Goal: Task Accomplishment & Management: Manage account settings

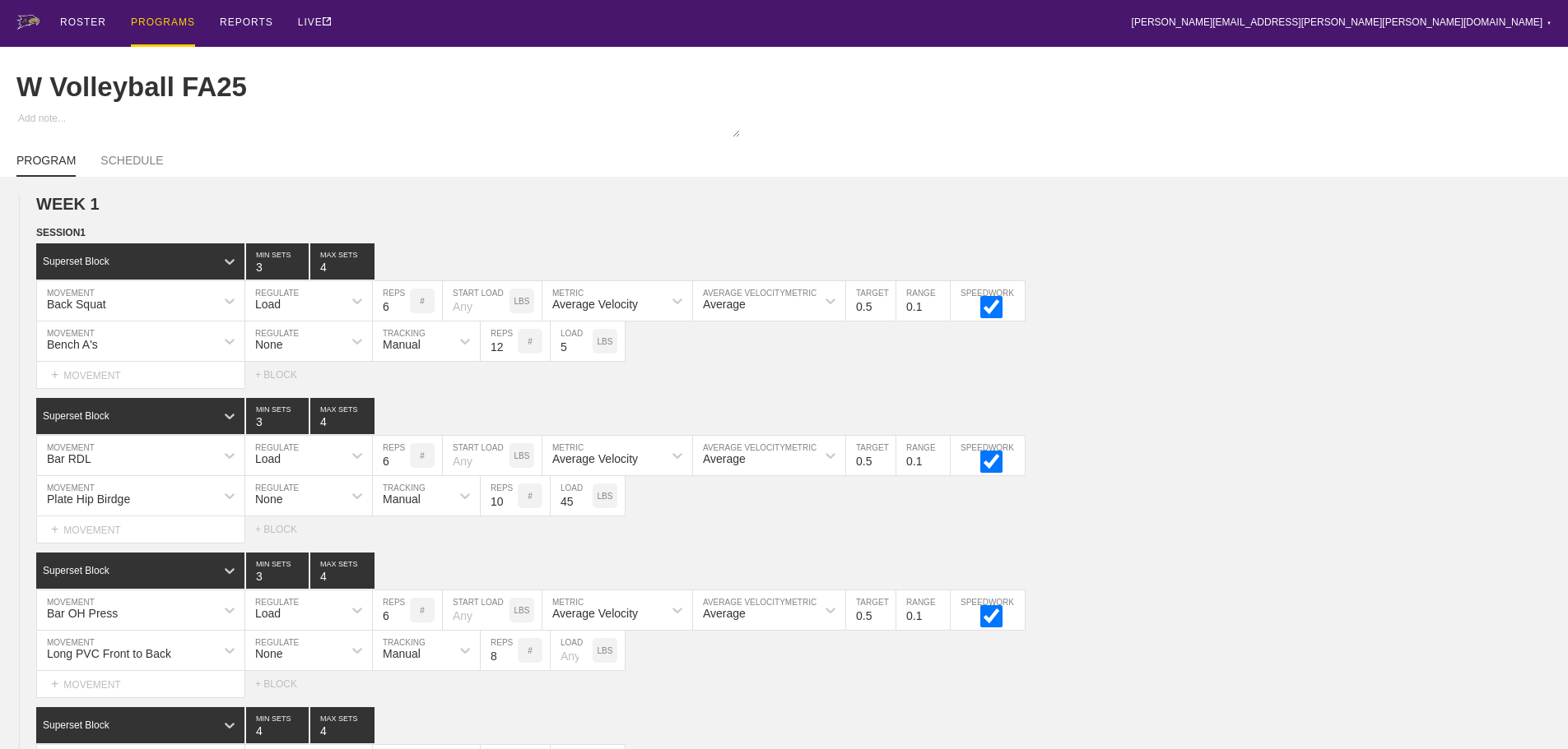
click at [788, 22] on div "ROSTER PROGRAMS REPORTS LIVE [PERSON_NAME][EMAIL_ADDRESS][PERSON_NAME][PERSON_N…" at bounding box center [784, 23] width 1535 height 47
click at [149, 22] on div "PROGRAMS" at bounding box center [163, 23] width 64 height 47
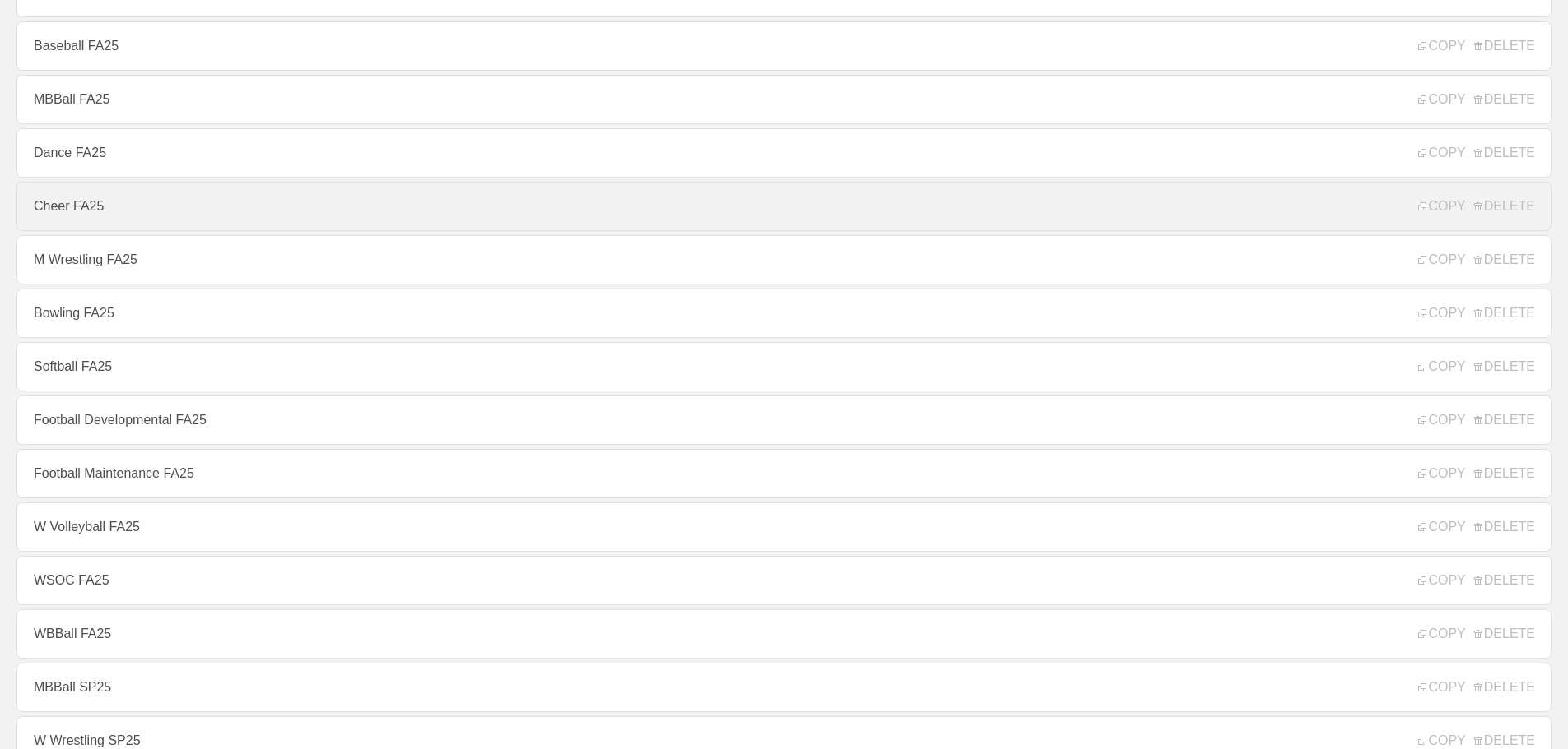
scroll to position [246, 0]
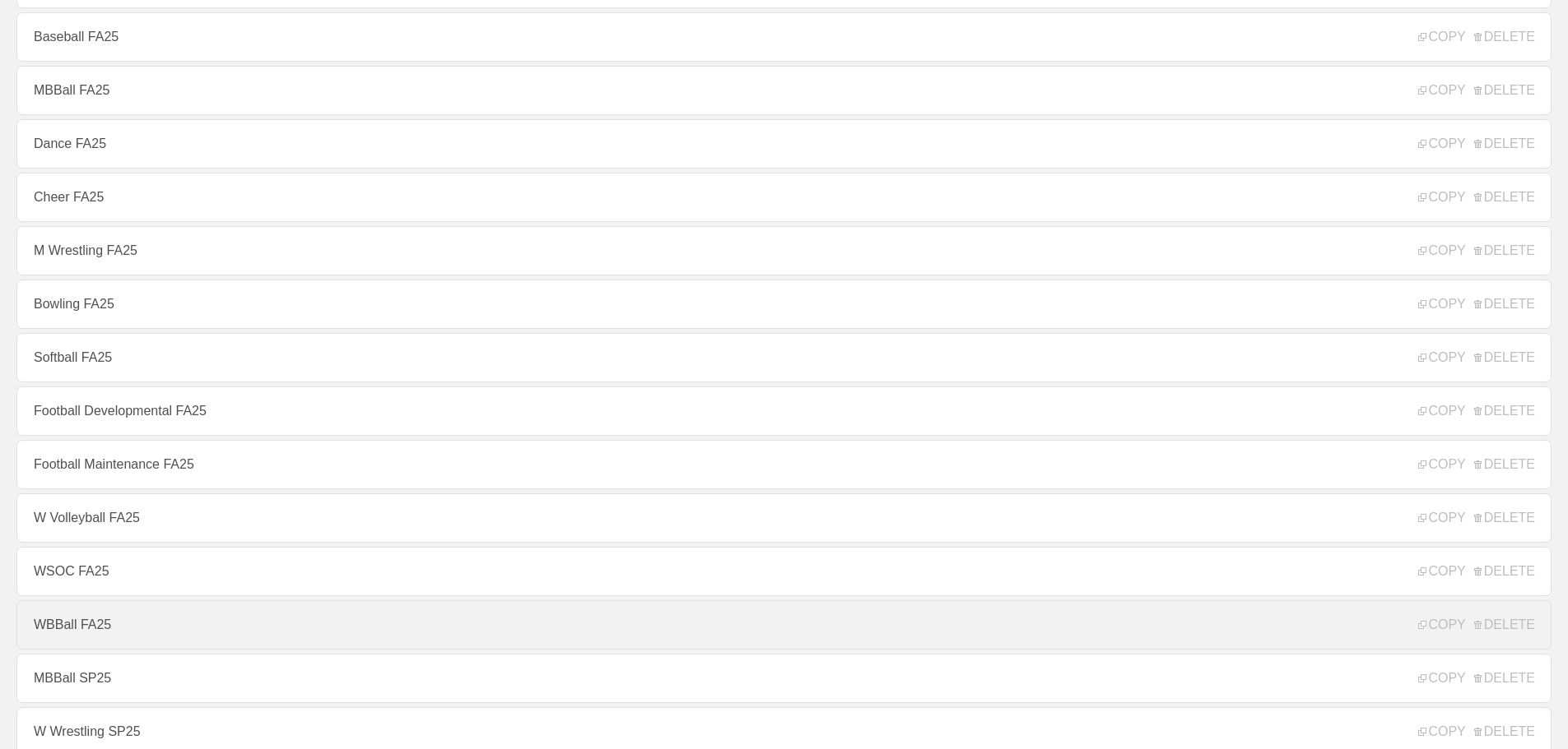
click at [54, 630] on link "WBBall FA25" at bounding box center [784, 624] width 1535 height 50
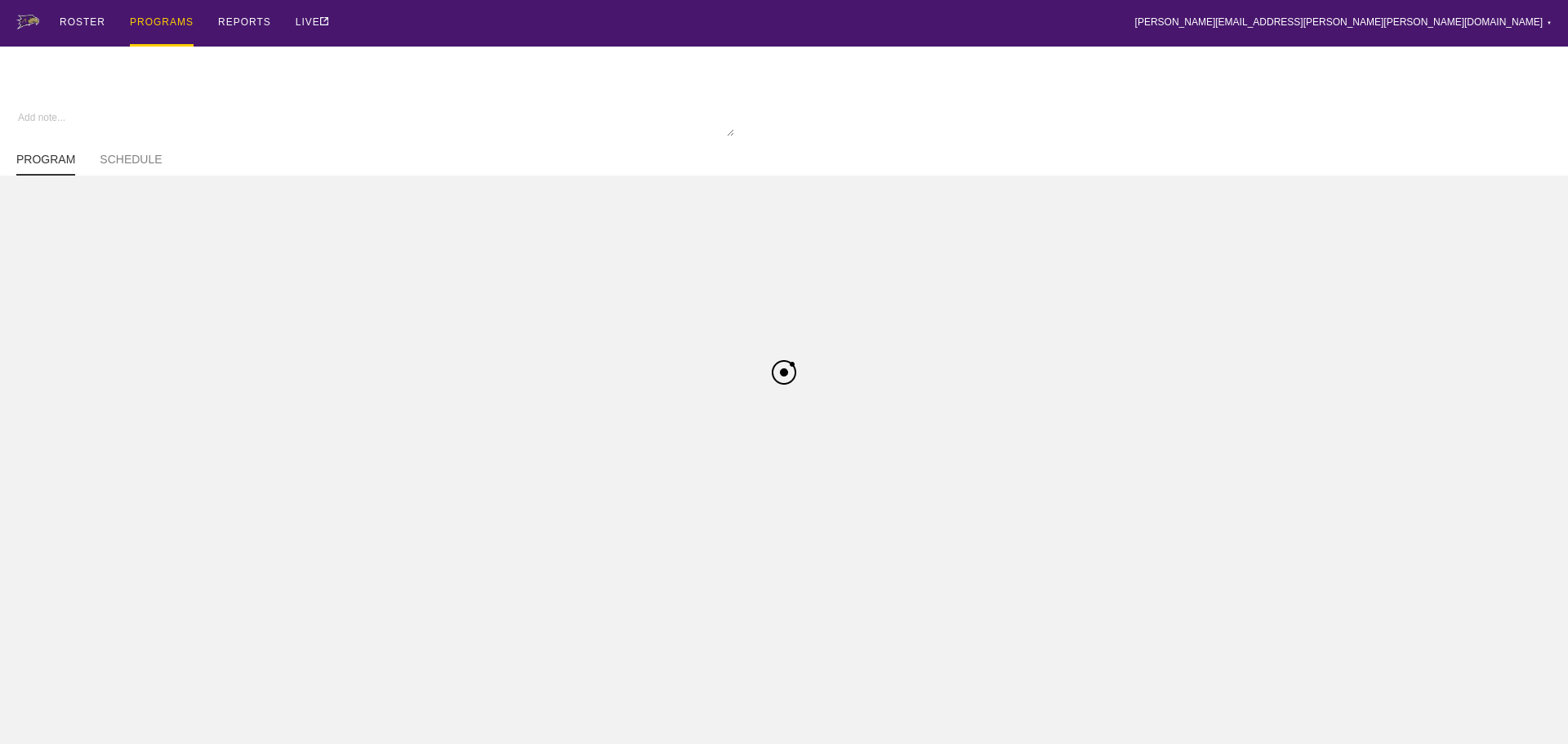
type textarea "x"
type input "WBBall FA25"
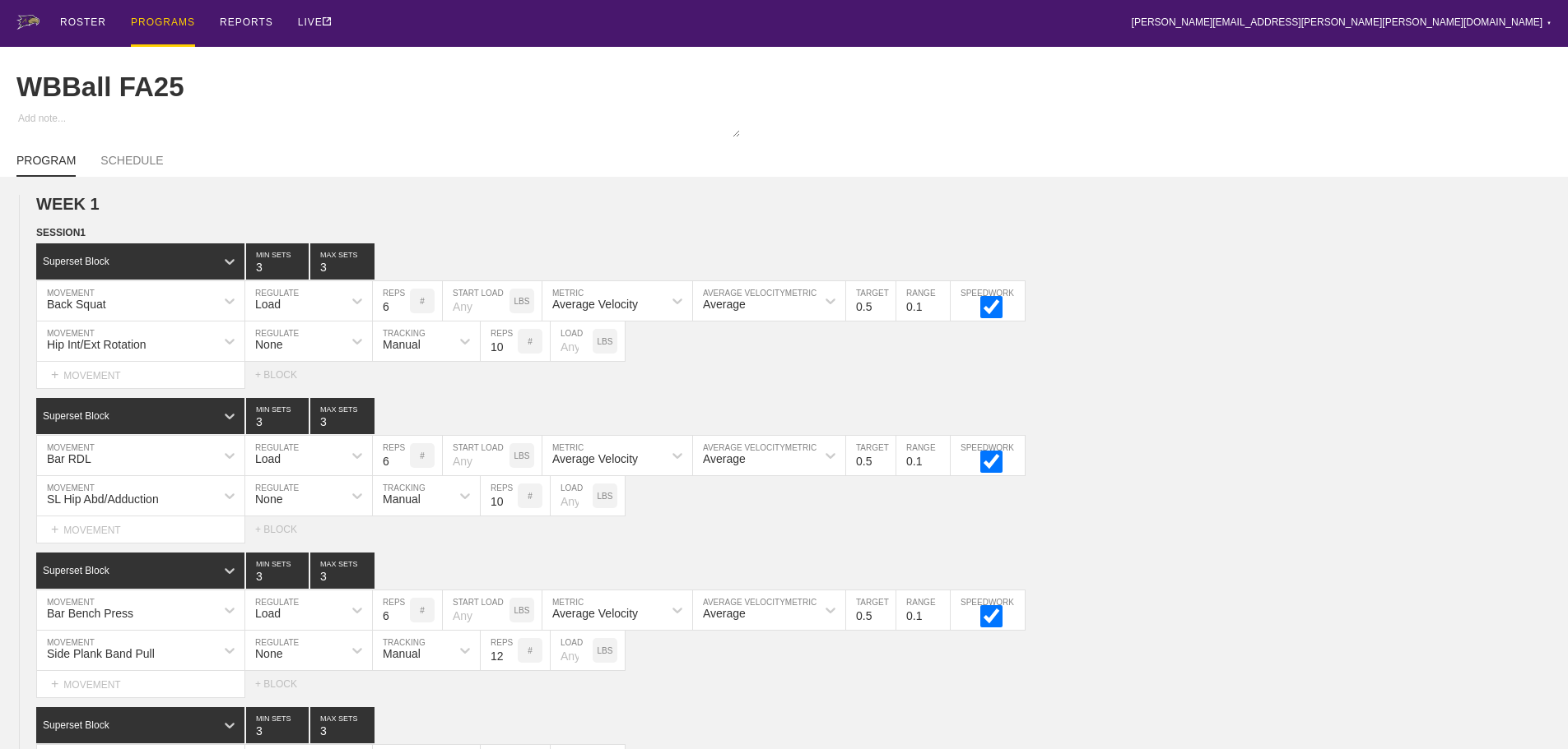
click at [172, 24] on div "PROGRAMS" at bounding box center [163, 23] width 64 height 47
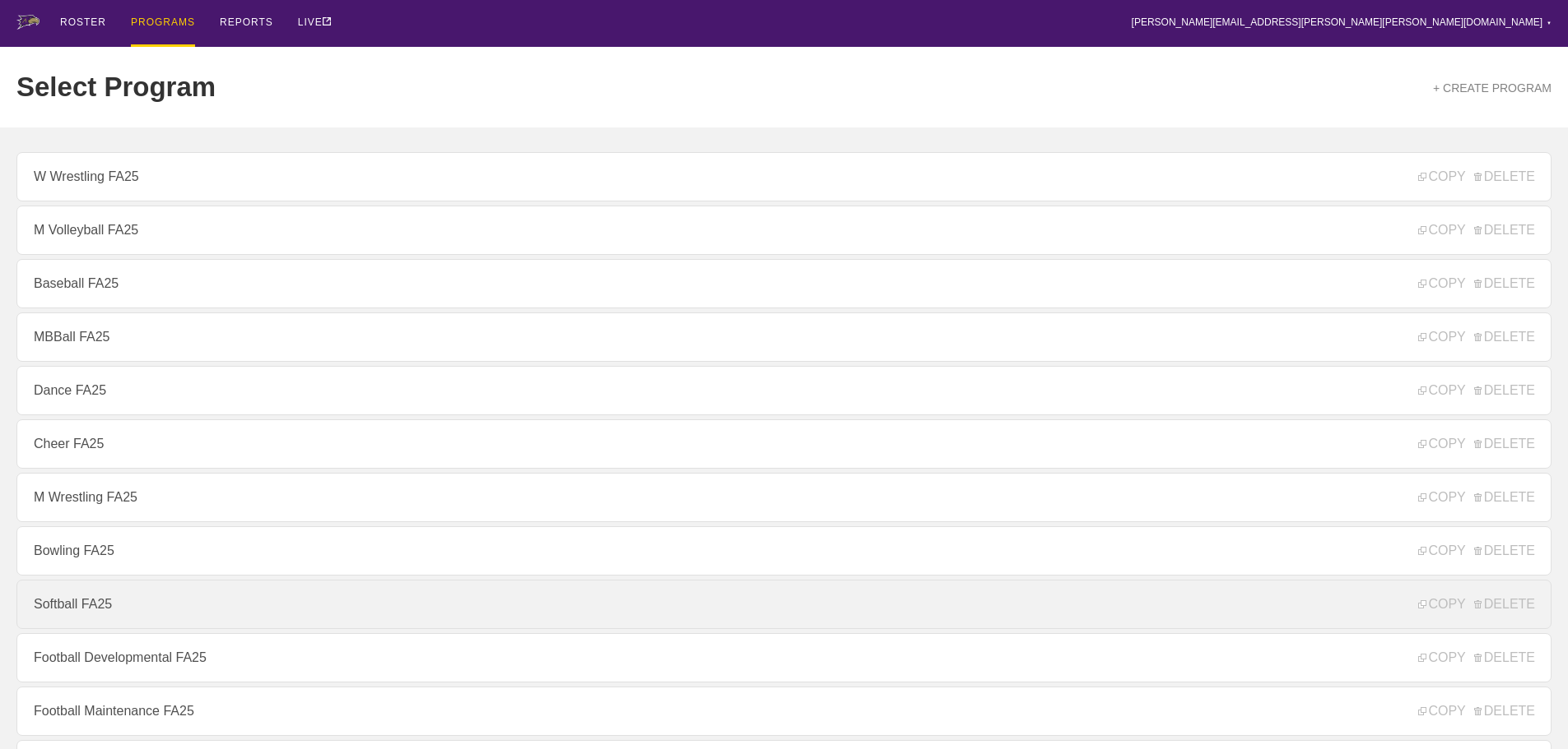
click at [74, 607] on link "Softball FA25" at bounding box center [784, 604] width 1535 height 50
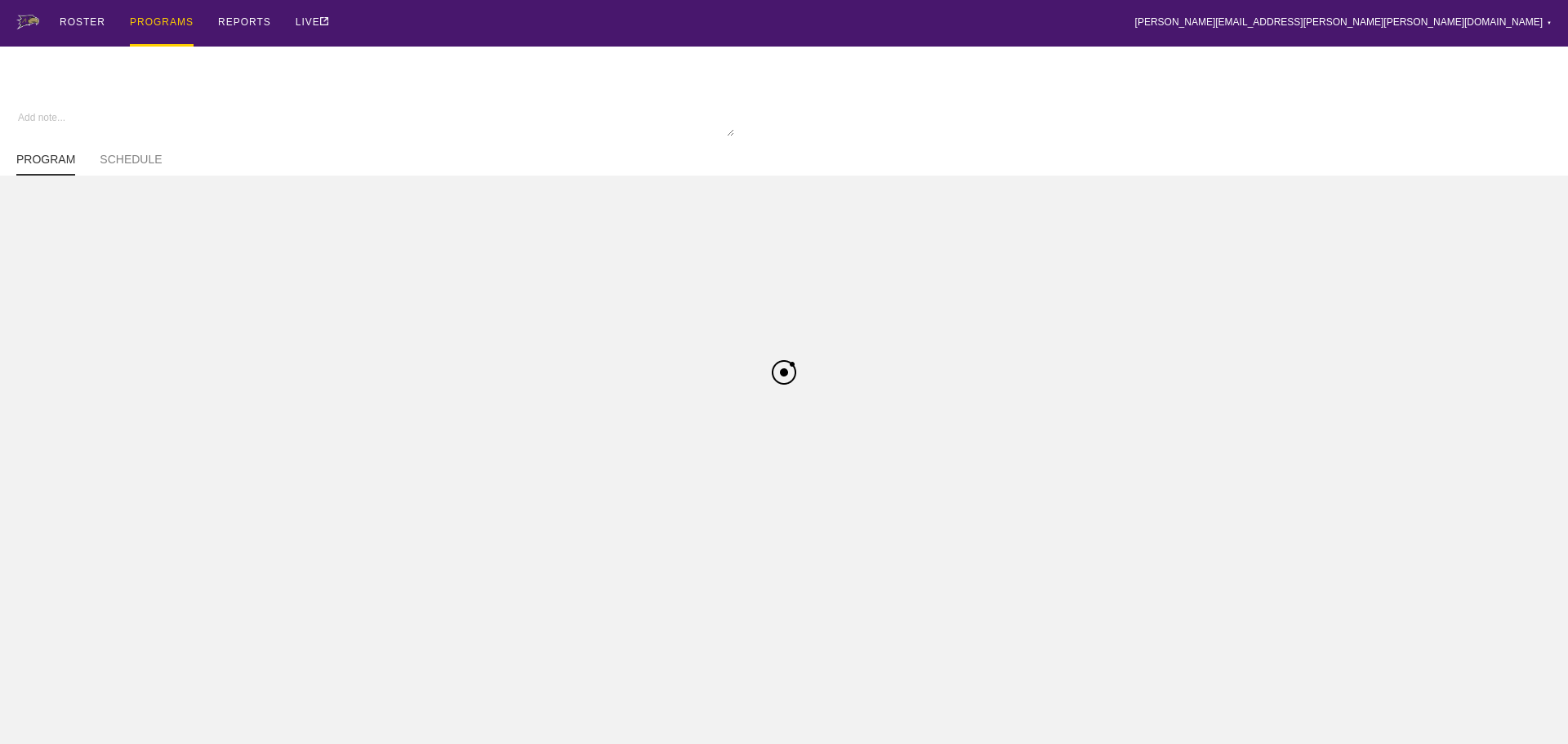
type textarea "x"
type input "Softball FA25"
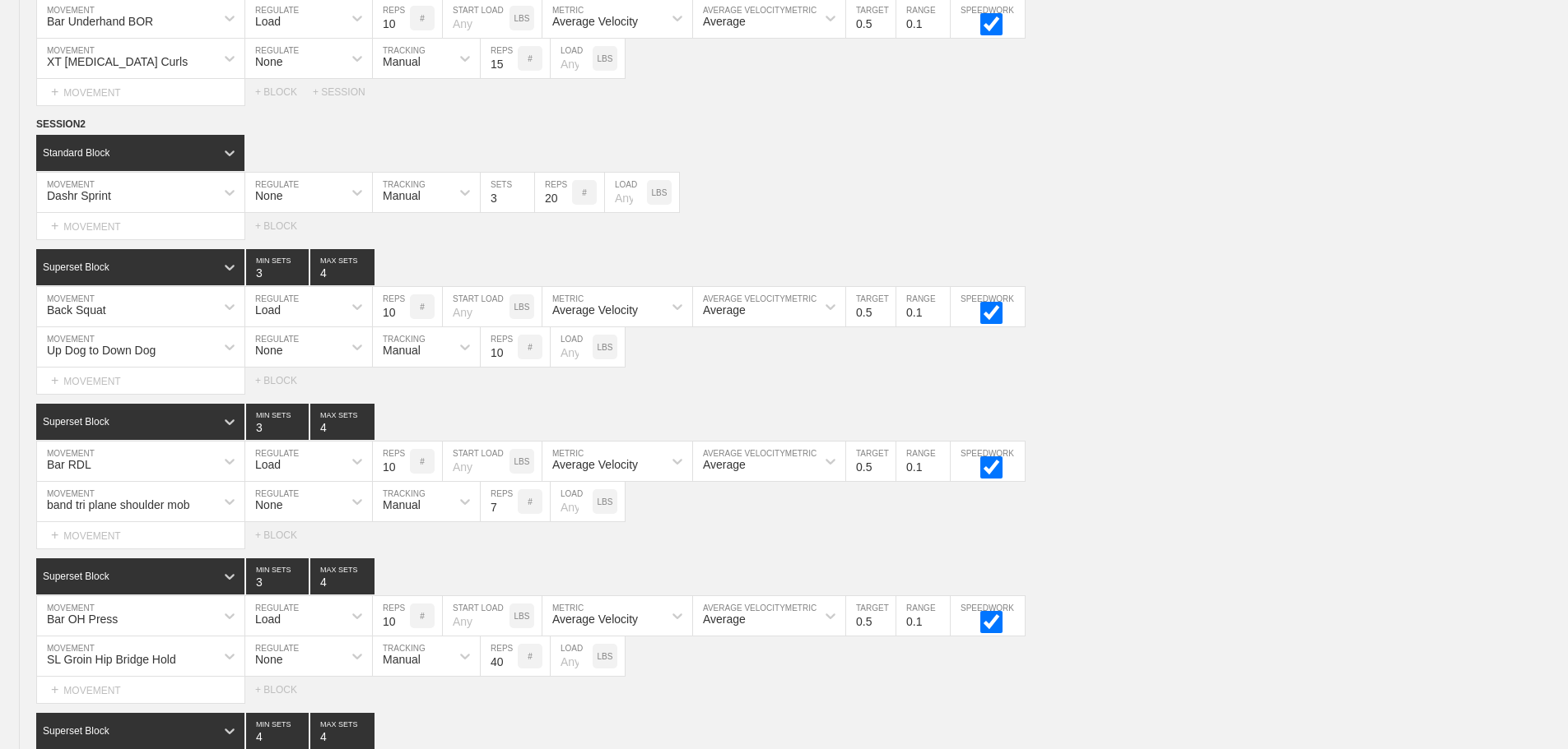
scroll to position [4126, 0]
click at [1308, 328] on div "Back Squat MOVEMENT Load REGULATE 10 REPS # START LOAD LBS Average Velocity MET…" at bounding box center [784, 308] width 1568 height 40
